Goal: Information Seeking & Learning: Compare options

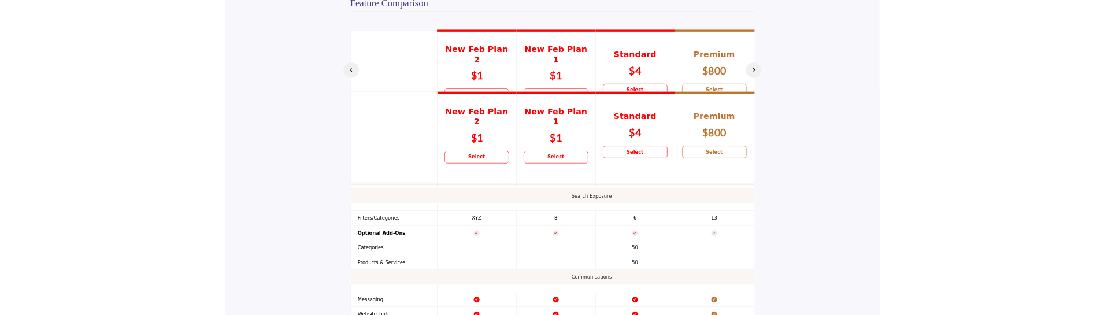
scroll to position [809, 0]
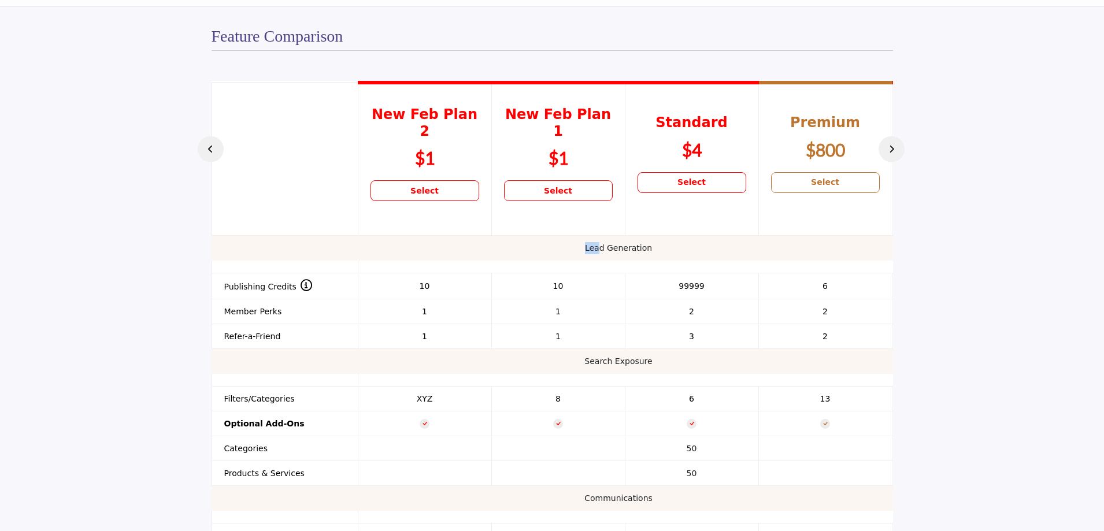
drag, startPoint x: 600, startPoint y: 233, endPoint x: 509, endPoint y: 243, distance: 91.9
click at [509, 243] on td "Lead Generation" at bounding box center [619, 248] width 814 height 25
click at [509, 237] on td "Lead Generation" at bounding box center [619, 248] width 814 height 25
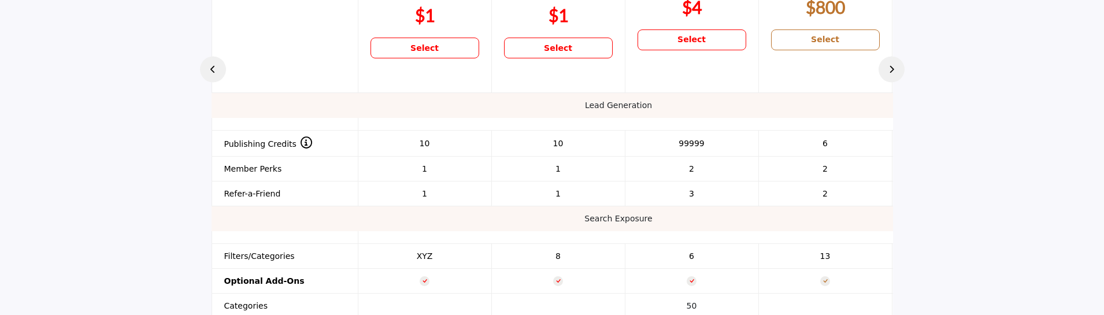
scroll to position [1047, 0]
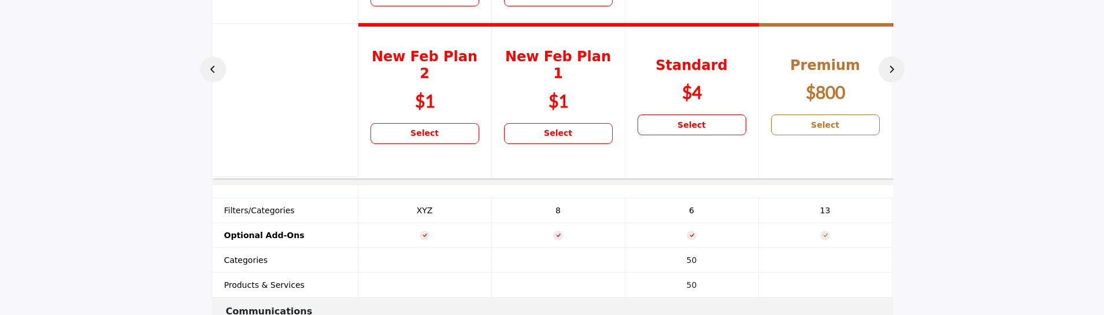
scroll to position [1047, 0]
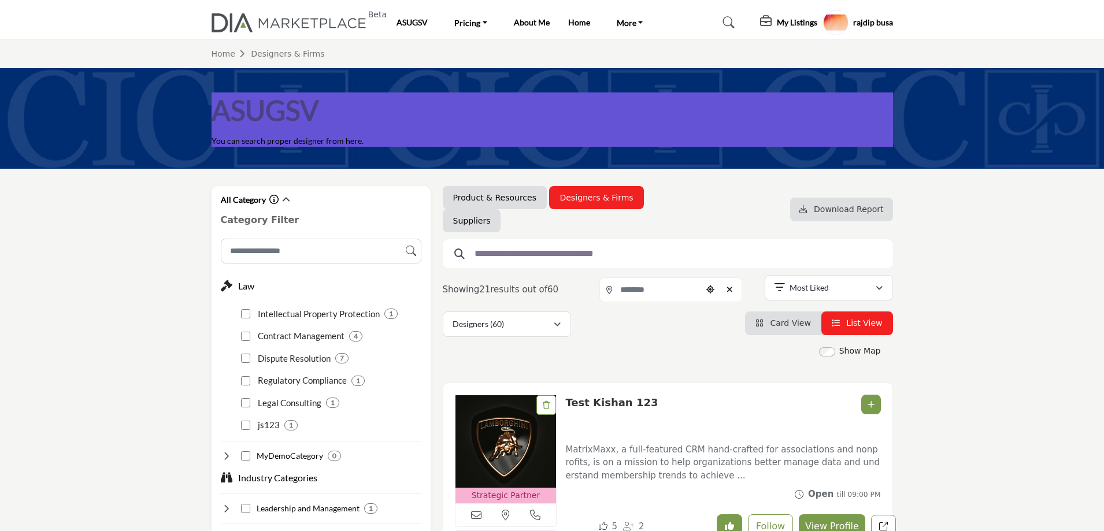
click at [789, 325] on span "Card View" at bounding box center [790, 322] width 40 height 9
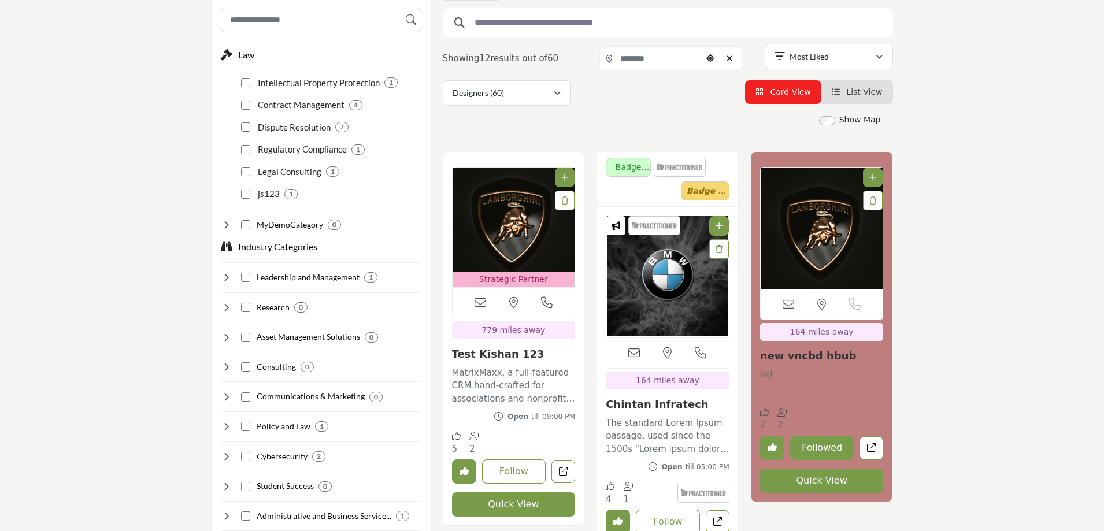
scroll to position [405, 0]
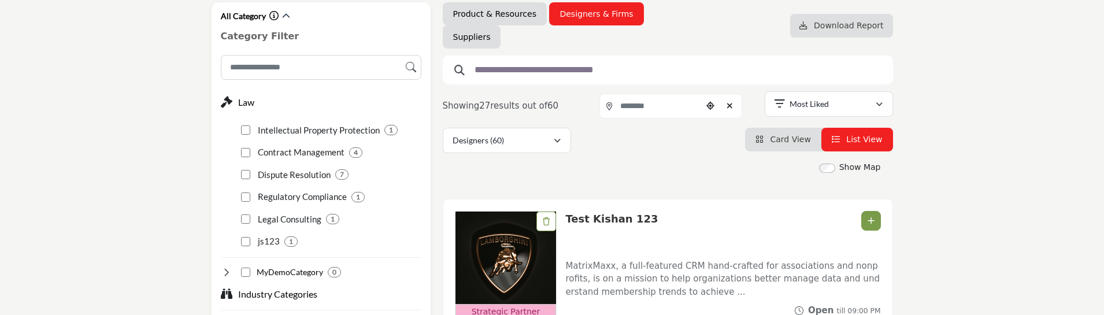
scroll to position [173, 0]
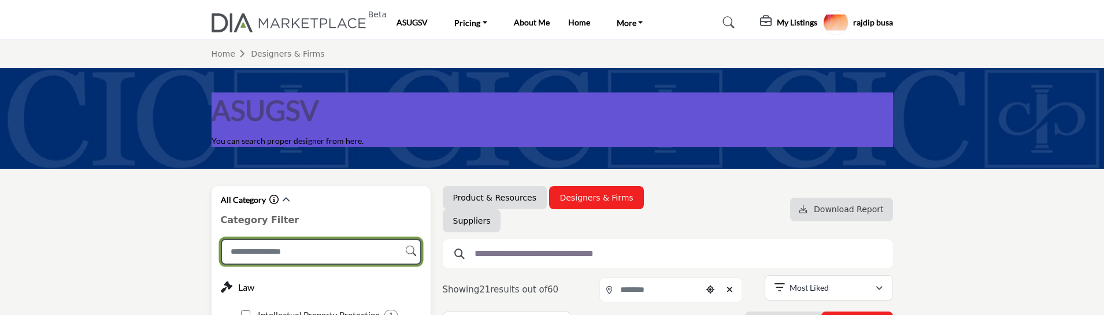
click at [326, 250] on input "Search Category" at bounding box center [321, 252] width 201 height 26
type input "*"
